Goal: Communication & Community: Answer question/provide support

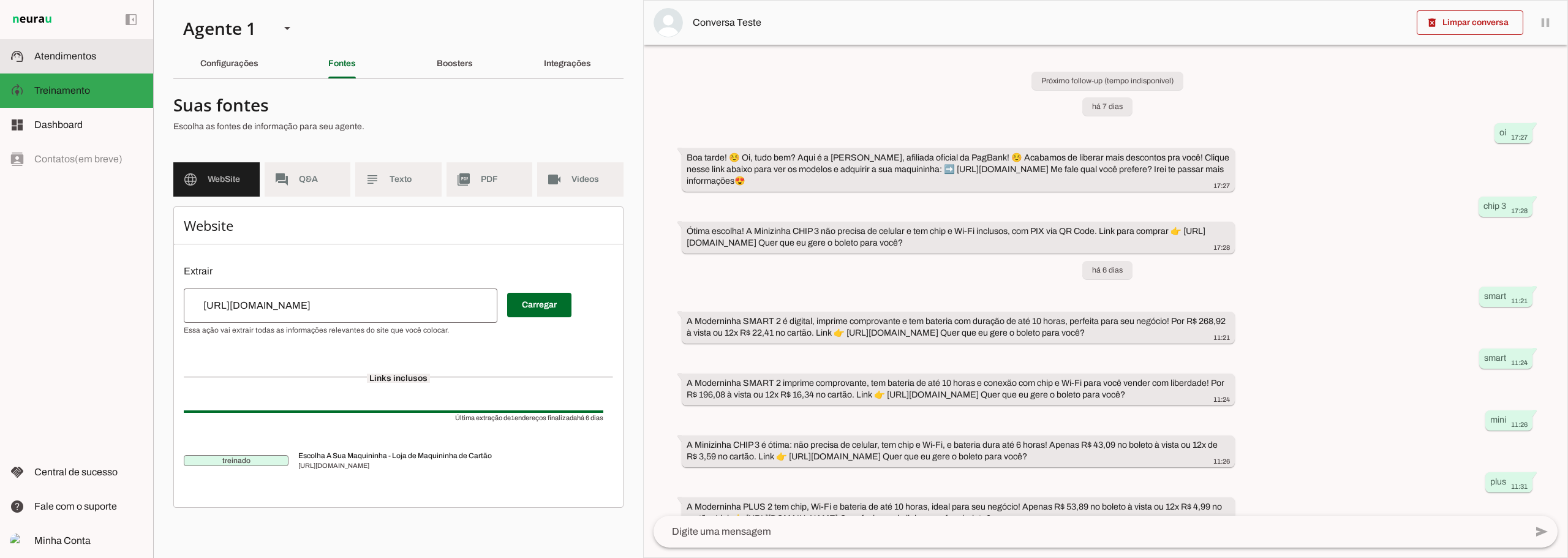
click at [113, 55] on slot at bounding box center [89, 56] width 109 height 15
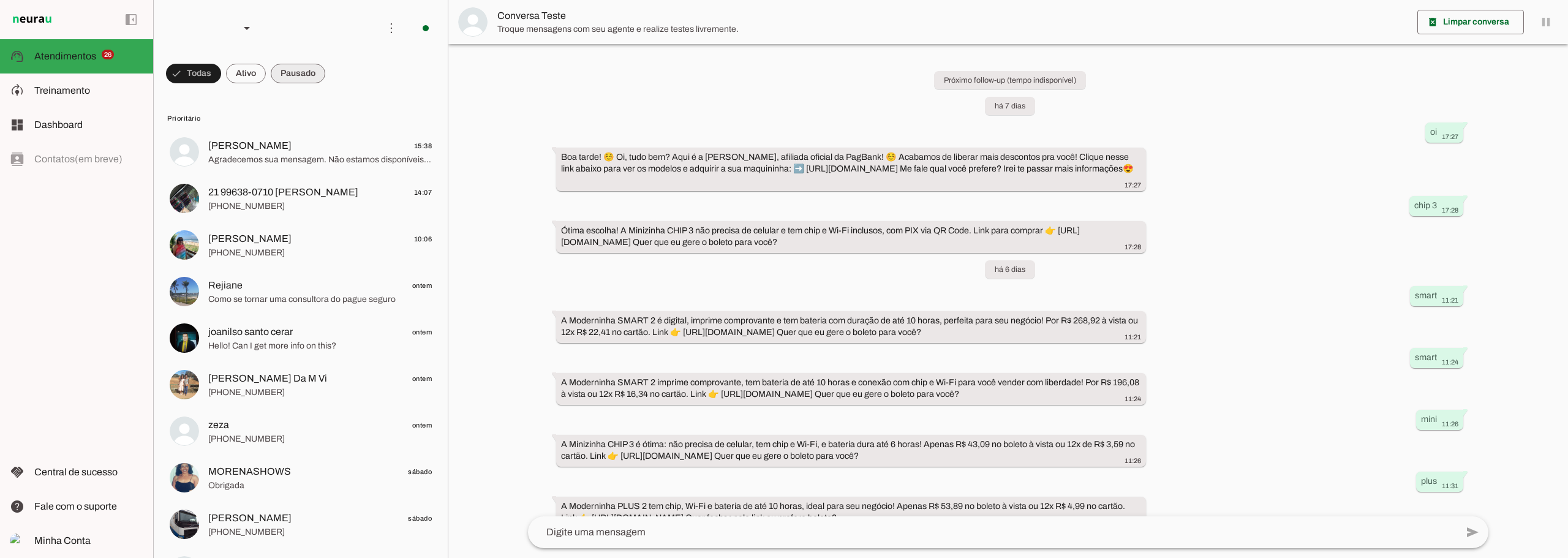
click at [221, 73] on span at bounding box center [194, 73] width 55 height 29
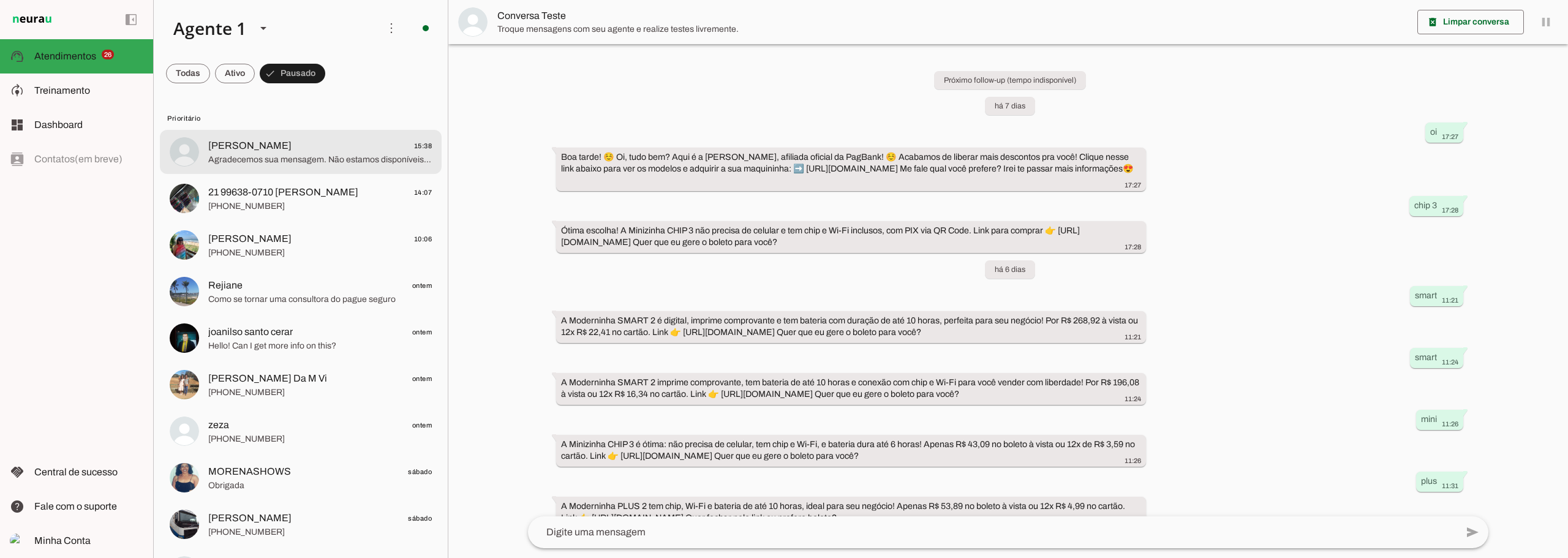
click at [371, 152] on span "[PERSON_NAME] 15:38" at bounding box center [320, 146] width 224 height 15
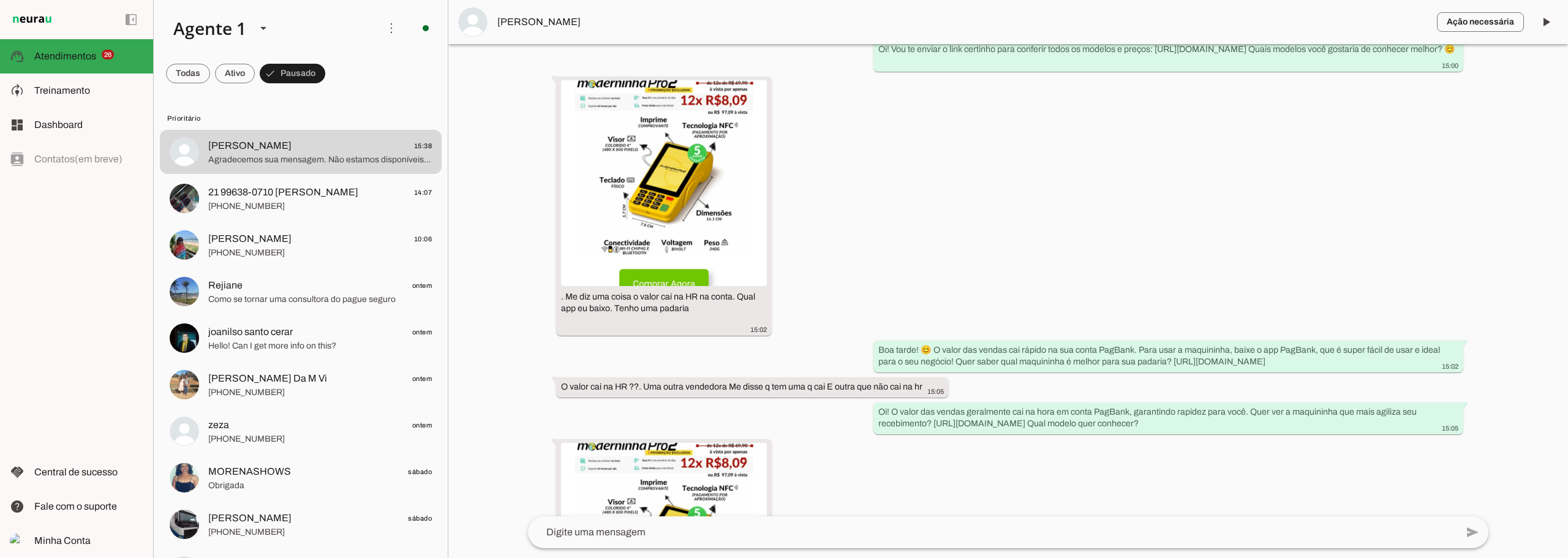
scroll to position [265, 0]
